Goal: Task Accomplishment & Management: Manage account settings

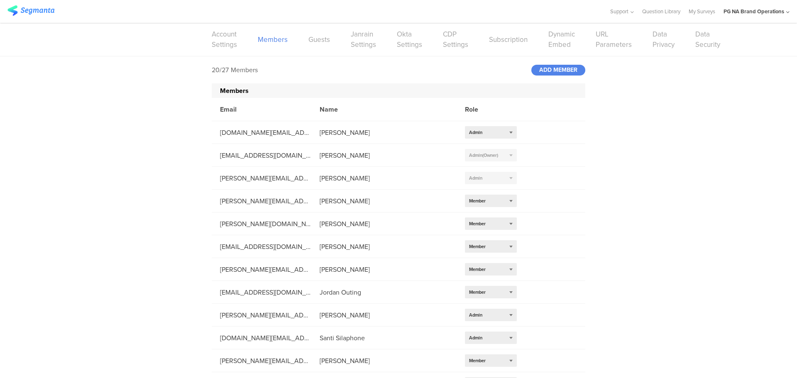
click at [147, 251] on div "20/27 Members ADD MEMBER Members Email Name Role dunkirk.ae@pg.com Andre Dunkir…" at bounding box center [398, 316] width 797 height 521
click at [177, 132] on div "20/27 Members ADD MEMBER Members Email Name Role dunkirk.ae@pg.com Andre Dunkir…" at bounding box center [398, 316] width 797 height 521
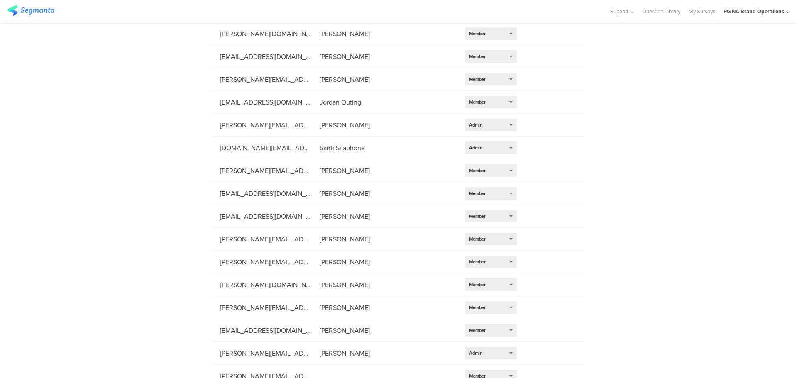
scroll to position [200, 0]
